Goal: Task Accomplishment & Management: Complete application form

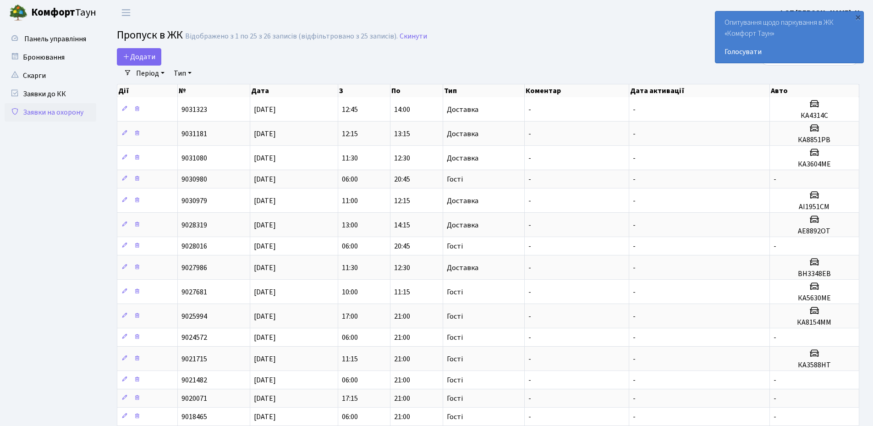
select select "25"
click at [143, 57] on span "Додати" at bounding box center [139, 57] width 33 height 10
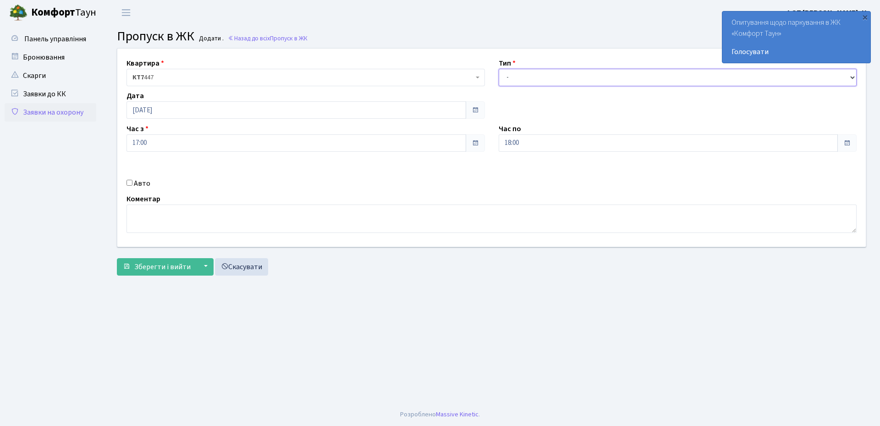
click at [548, 78] on select "- Доставка Таксі Гості Сервіс" at bounding box center [678, 77] width 359 height 17
select select "1"
click at [499, 69] on select "- Доставка Таксі Гості Сервіс" at bounding box center [678, 77] width 359 height 17
click at [131, 184] on input "Авто" at bounding box center [130, 183] width 6 height 6
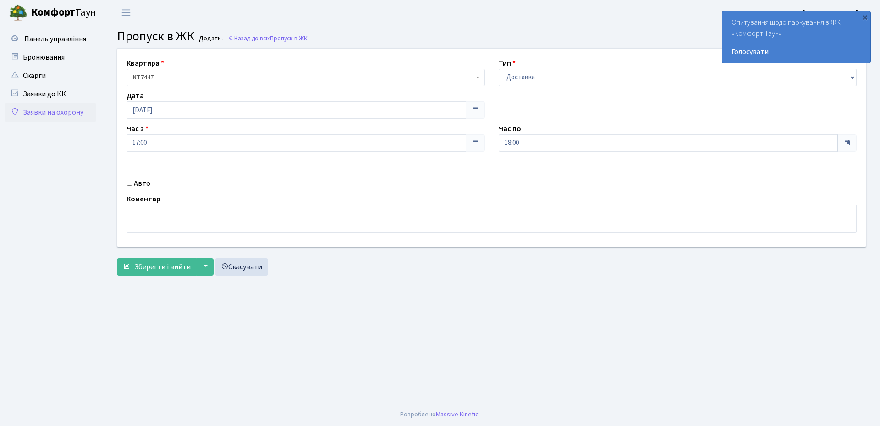
click at [130, 186] on input "Авто" at bounding box center [130, 183] width 6 height 6
checkbox input "true"
type input "КА8167АХ"
click at [166, 271] on span "Зберегти і вийти" at bounding box center [162, 267] width 56 height 10
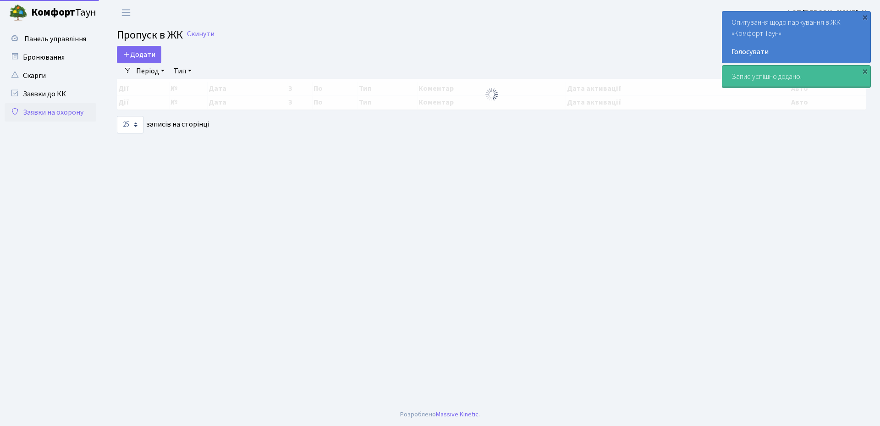
select select "25"
